Goal: Task Accomplishment & Management: Use online tool/utility

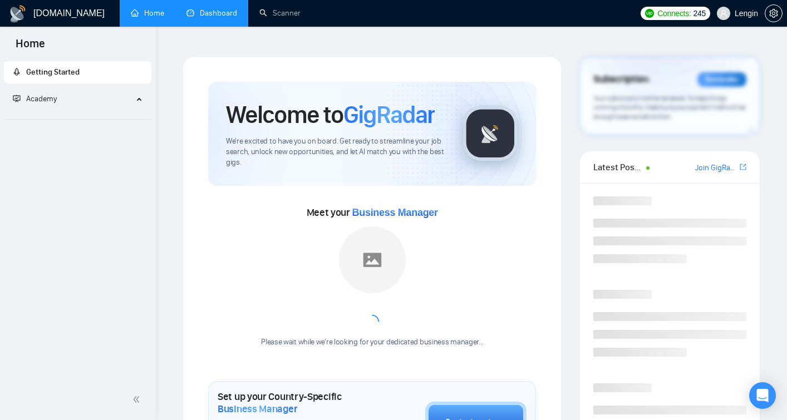
click at [222, 8] on link "Dashboard" at bounding box center [212, 12] width 51 height 9
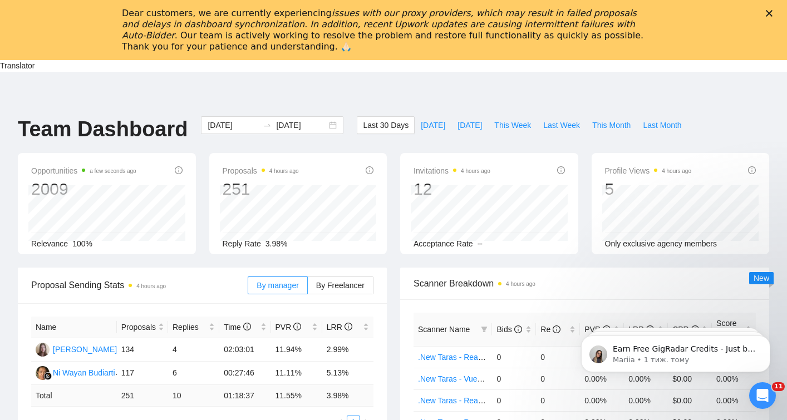
click at [773, 7] on div "Dear customers, we are currently experiencing issues with our proxy providers, …" at bounding box center [393, 29] width 787 height 51
click at [778, 10] on div "Dear customers, we are currently experiencing issues with our proxy providers, …" at bounding box center [393, 29] width 787 height 51
click at [769, 12] on polygon "Закрити" at bounding box center [769, 13] width 7 height 7
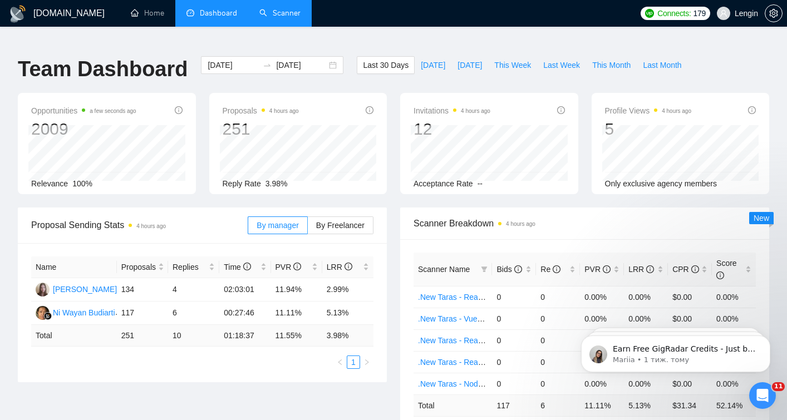
click at [281, 12] on link "Scanner" at bounding box center [279, 12] width 41 height 9
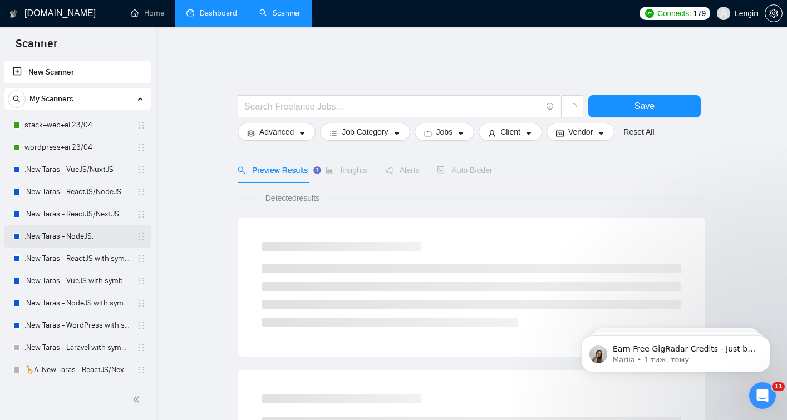
scroll to position [224, 0]
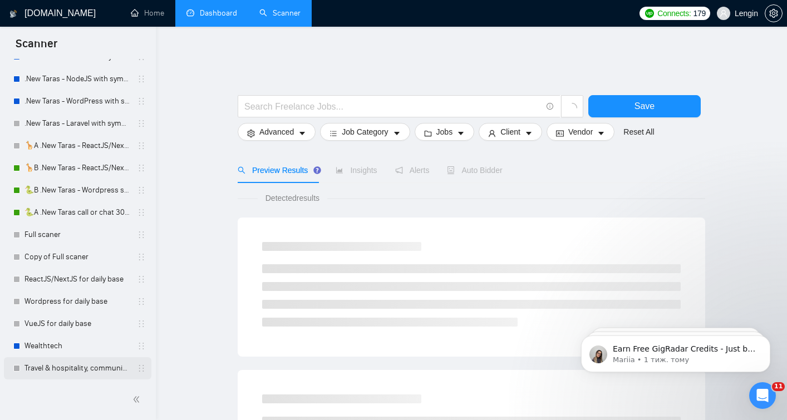
click at [63, 369] on link "Travel & hospitality, community & social networking, entertainment, event manag…" at bounding box center [78, 369] width 106 height 22
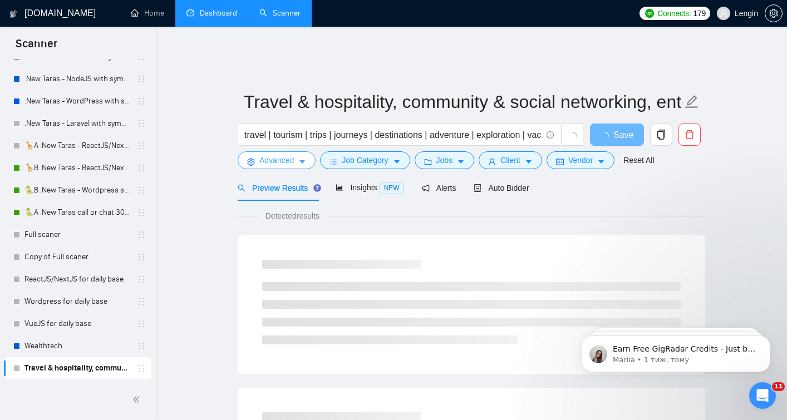
click at [277, 155] on span "Advanced" at bounding box center [276, 160] width 35 height 12
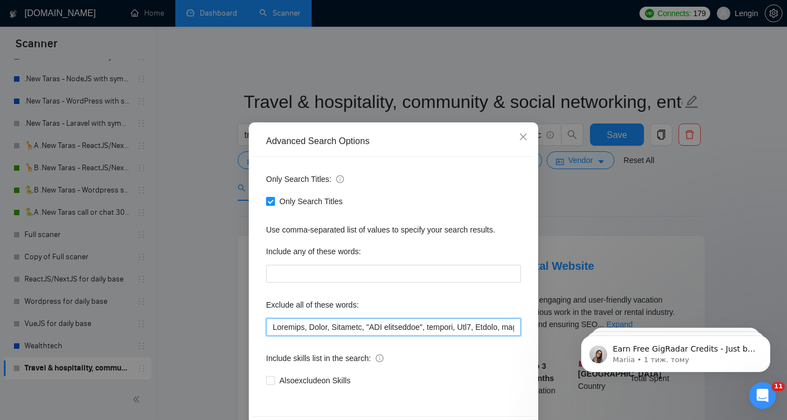
drag, startPoint x: 422, startPoint y: 334, endPoint x: 486, endPoint y: 331, distance: 64.7
click at [486, 331] on input "text" at bounding box center [393, 328] width 255 height 18
click at [498, 329] on input "text" at bounding box center [393, 328] width 255 height 18
drag, startPoint x: 481, startPoint y: 329, endPoint x: 567, endPoint y: 326, distance: 86.9
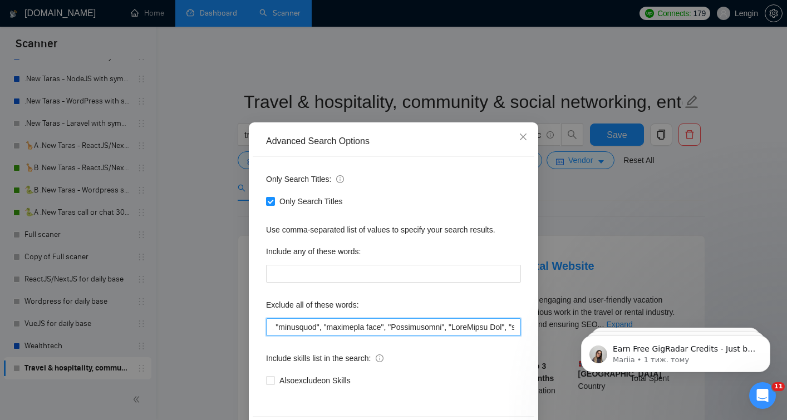
click at [568, 326] on div "Advanced Search Options Only Search Titles: Only Search Titles Use comma-separa…" at bounding box center [393, 210] width 787 height 420
click at [595, 203] on div "Advanced Search Options Only Search Titles: Only Search Titles Use comma-separa…" at bounding box center [393, 210] width 787 height 420
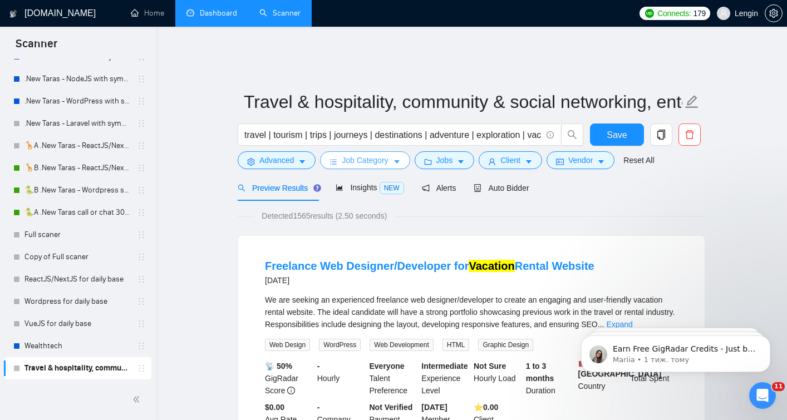
click at [394, 151] on button "Job Category" at bounding box center [365, 160] width 90 height 18
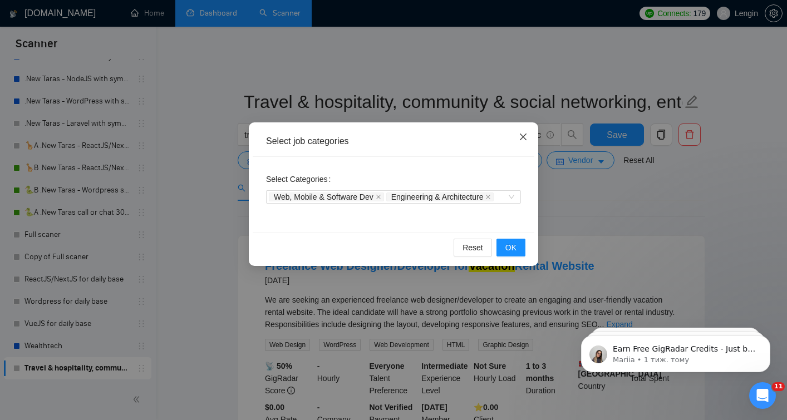
click at [522, 138] on icon "close" at bounding box center [523, 137] width 7 height 7
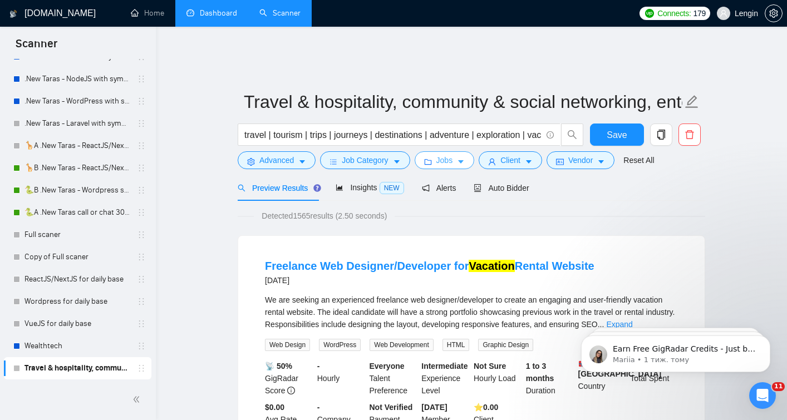
click at [464, 158] on icon "caret-down" at bounding box center [461, 162] width 8 height 8
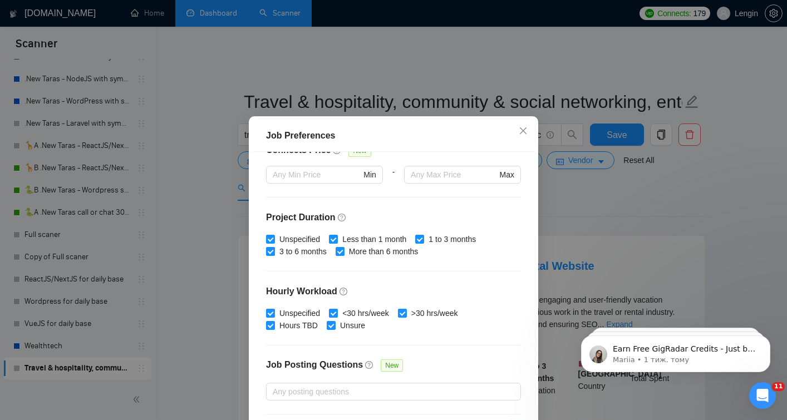
scroll to position [334, 0]
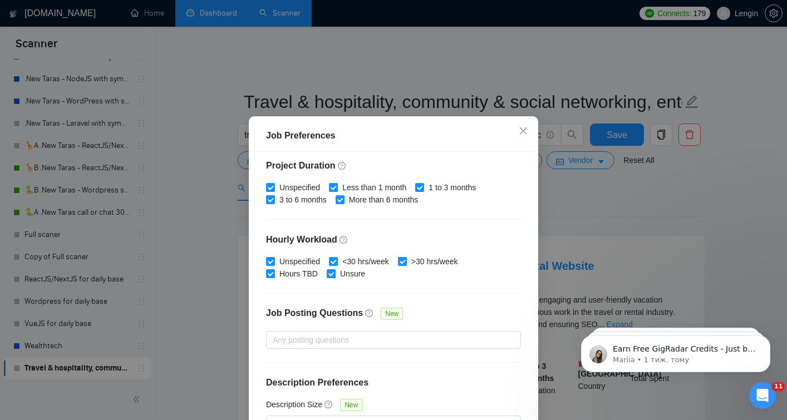
click at [554, 179] on div "Job Preferences Budget Project Type All Fixed Price Hourly Rate Fixed Price Bud…" at bounding box center [393, 210] width 787 height 420
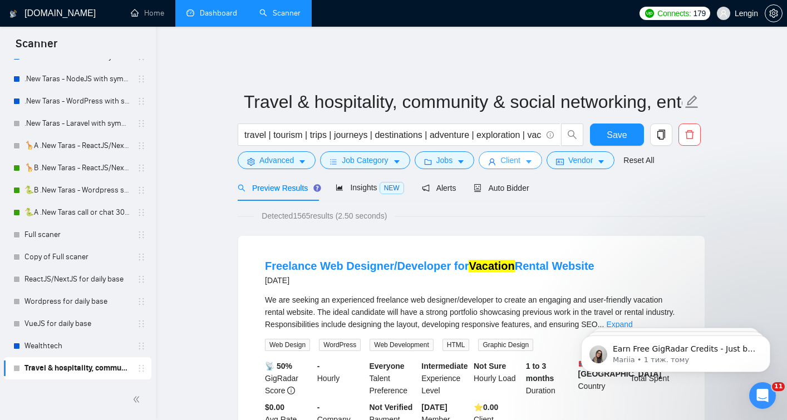
click at [511, 154] on span "Client" at bounding box center [511, 160] width 20 height 12
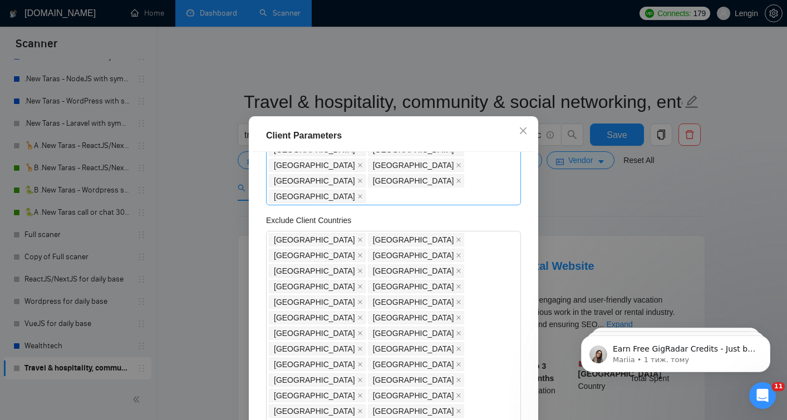
scroll to position [471, 0]
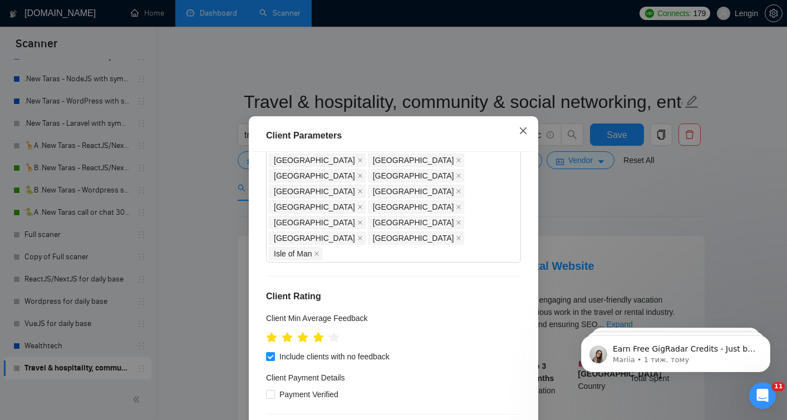
click at [520, 129] on icon "close" at bounding box center [523, 130] width 9 height 9
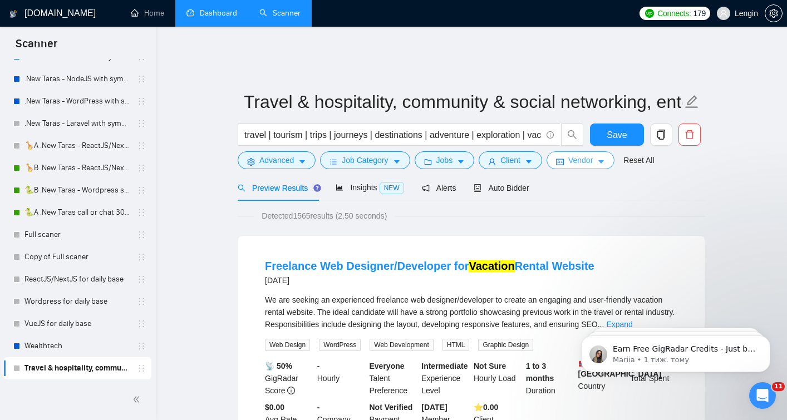
click at [571, 151] on button "Vendor" at bounding box center [581, 160] width 68 height 18
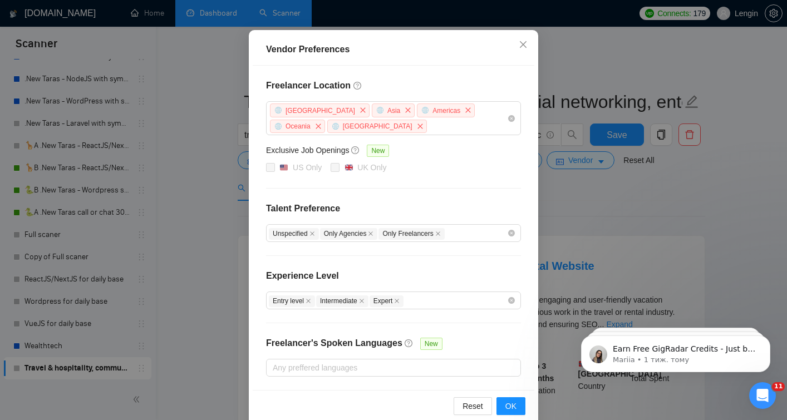
scroll to position [110, 0]
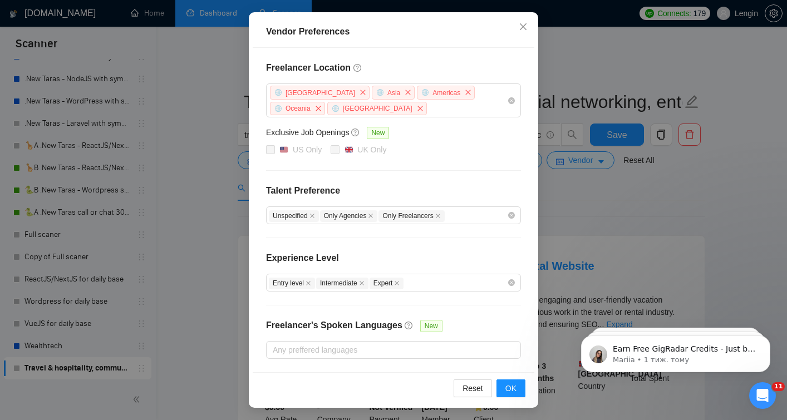
click at [592, 192] on div "Vendor Preferences Freelancer Location [GEOGRAPHIC_DATA] [GEOGRAPHIC_DATA] [GEO…" at bounding box center [393, 210] width 787 height 420
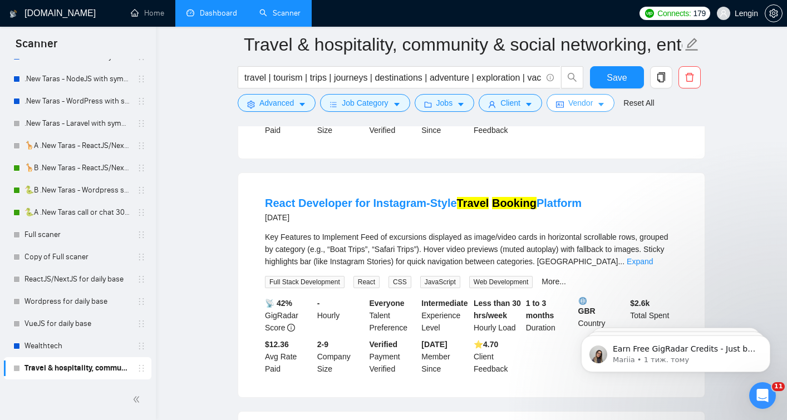
scroll to position [0, 0]
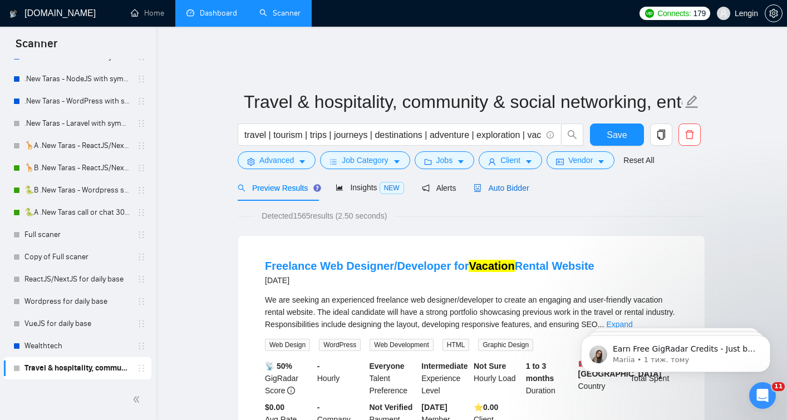
click at [510, 184] on span "Auto Bidder" at bounding box center [501, 188] width 55 height 9
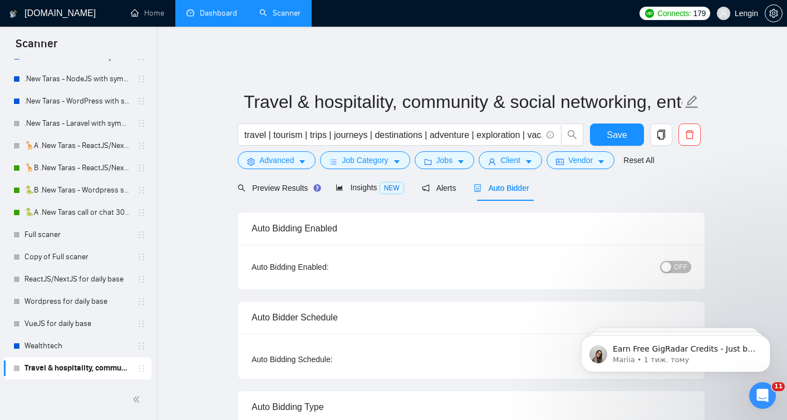
radio input "false"
radio input "true"
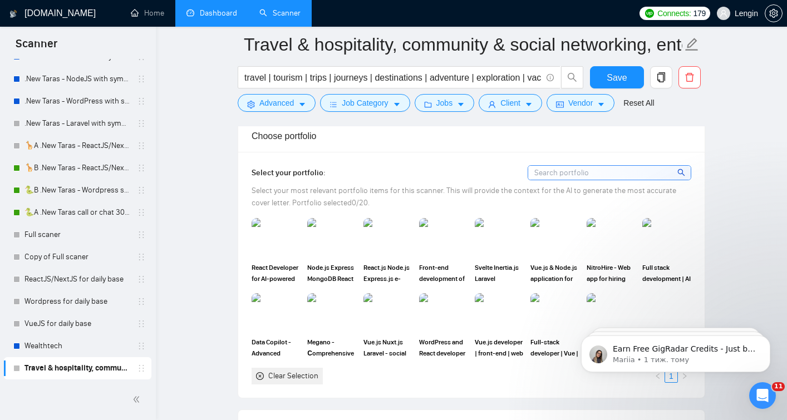
scroll to position [1124, 0]
